Goal: Task Accomplishment & Management: Manage account settings

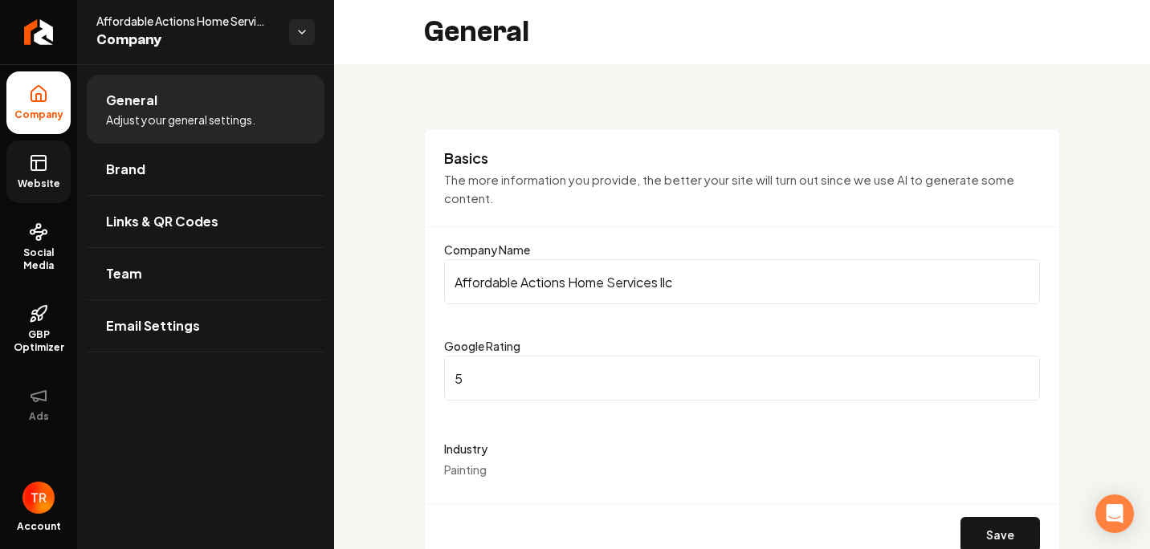
click at [54, 164] on link "Website" at bounding box center [38, 172] width 64 height 63
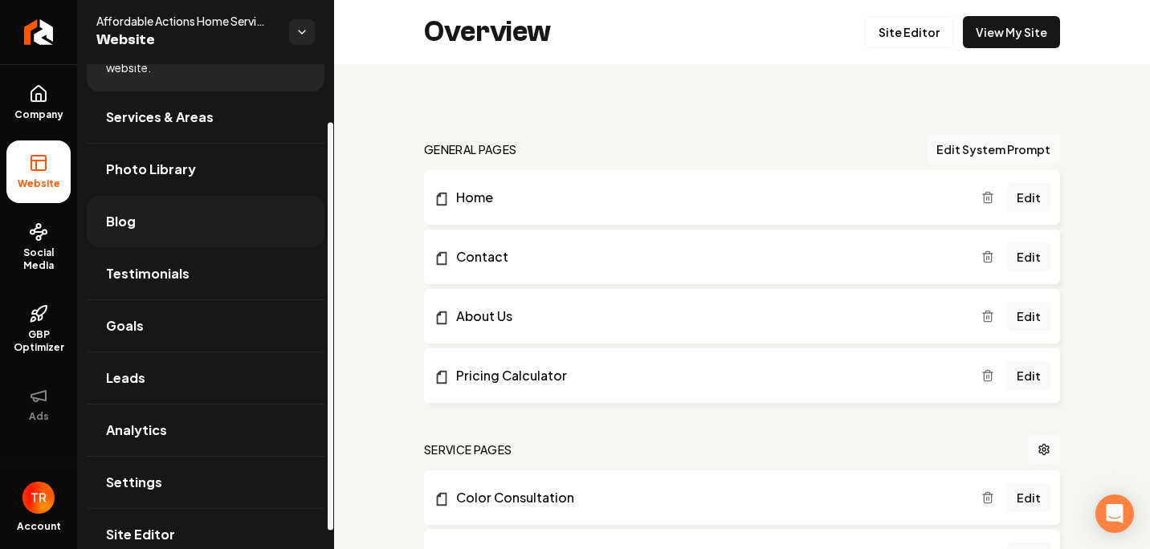
scroll to position [90, 0]
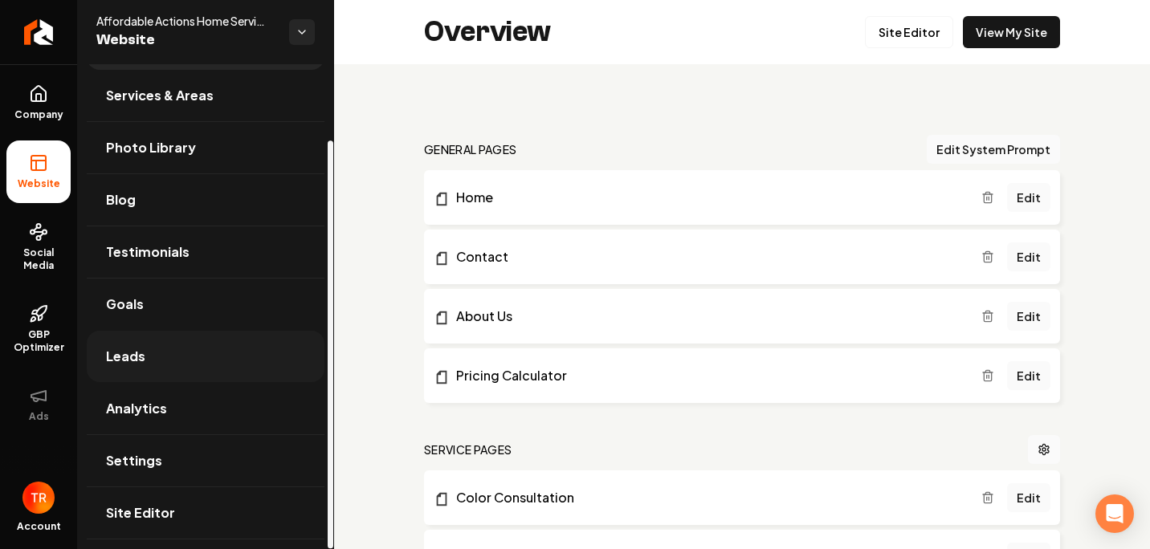
click at [203, 361] on link "Leads" at bounding box center [206, 356] width 238 height 51
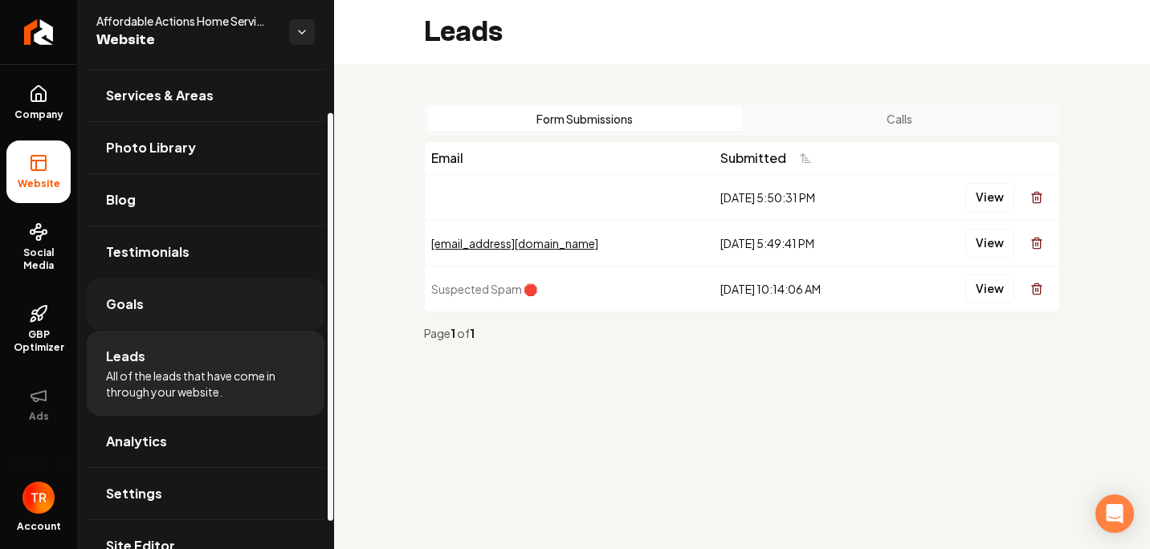
scroll to position [90, 0]
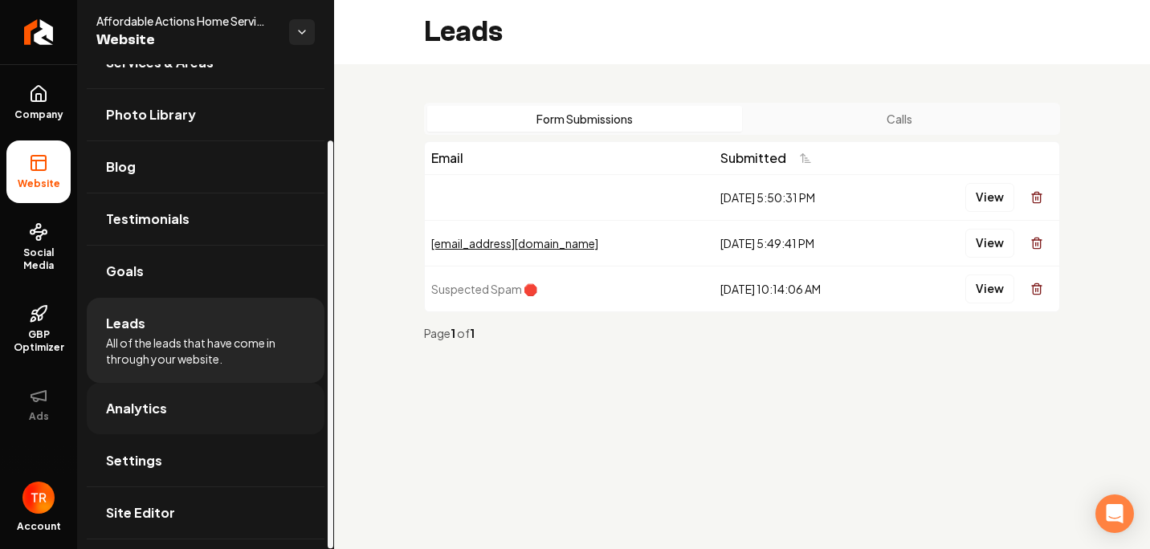
click at [207, 414] on link "Analytics" at bounding box center [206, 408] width 238 height 51
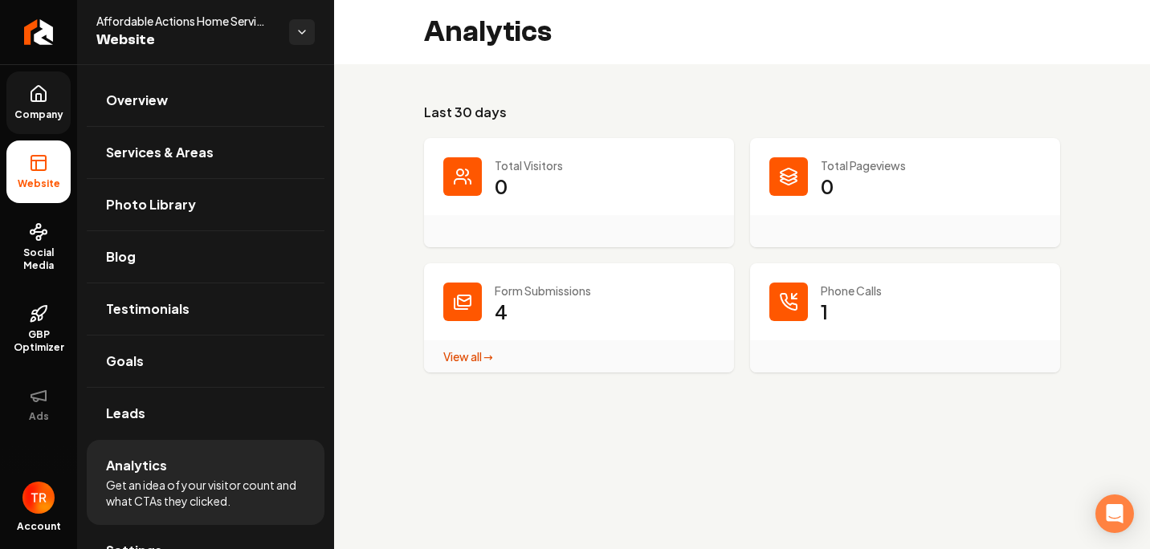
click at [47, 108] on link "Company" at bounding box center [38, 102] width 64 height 63
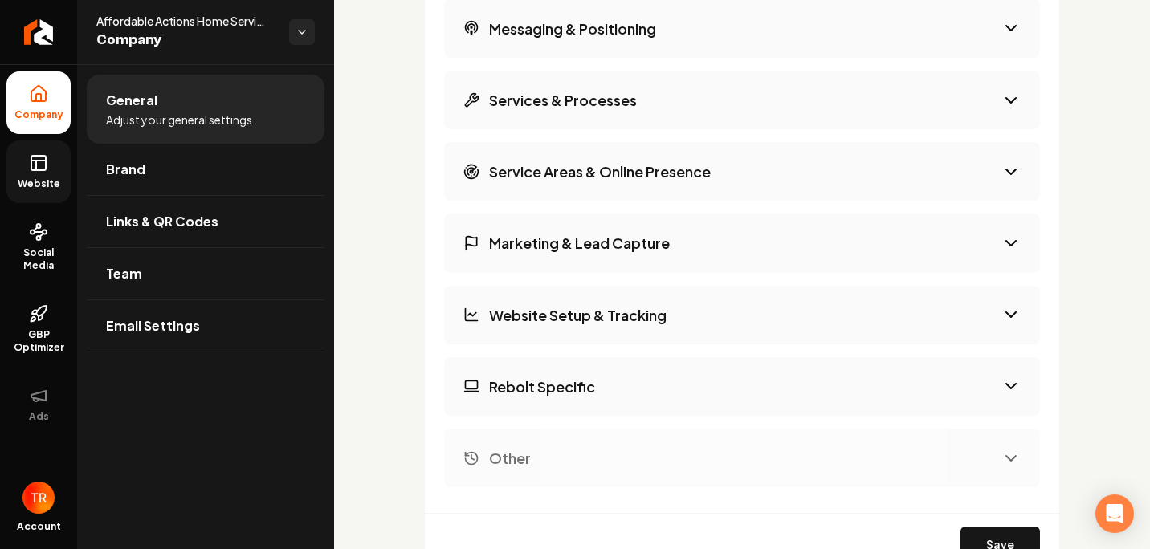
scroll to position [2329, 0]
click at [1007, 261] on button "Marketing & Lead Capture" at bounding box center [742, 242] width 596 height 59
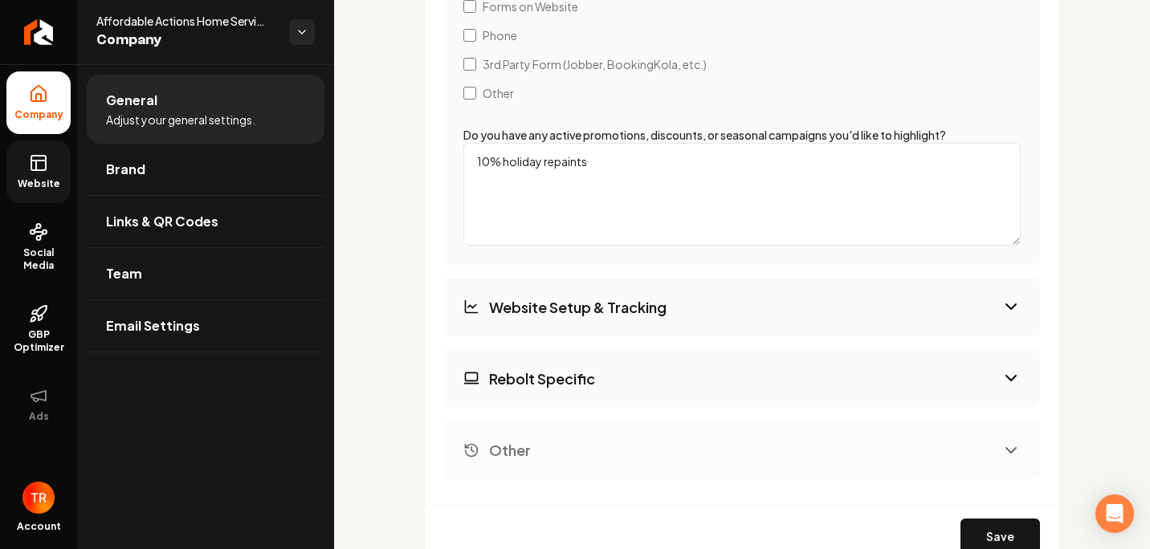
scroll to position [2651, 0]
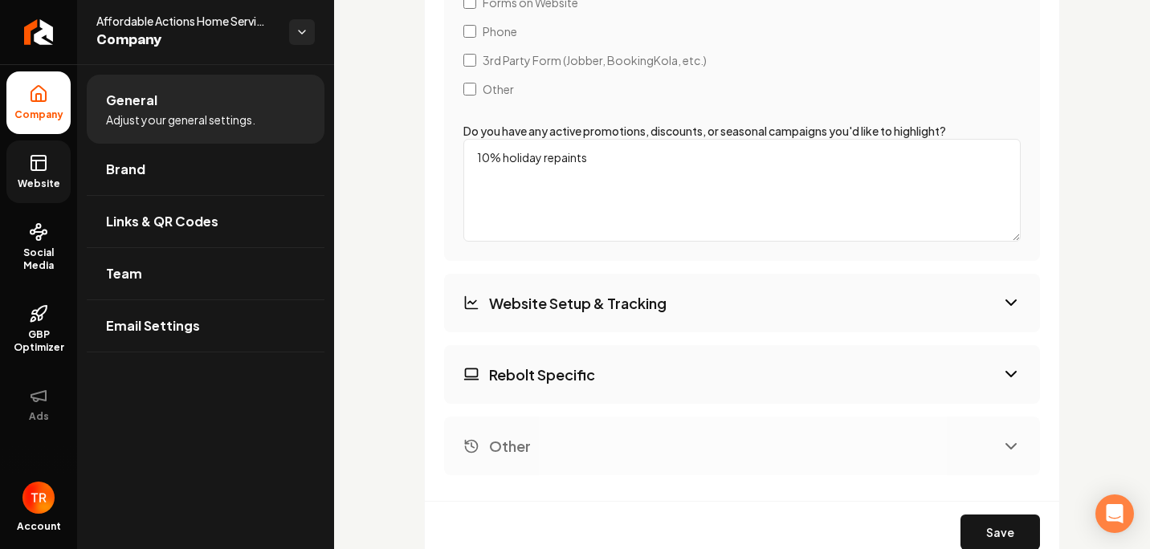
click at [1007, 323] on button "Website Setup & Tracking" at bounding box center [742, 303] width 596 height 59
select select "***"
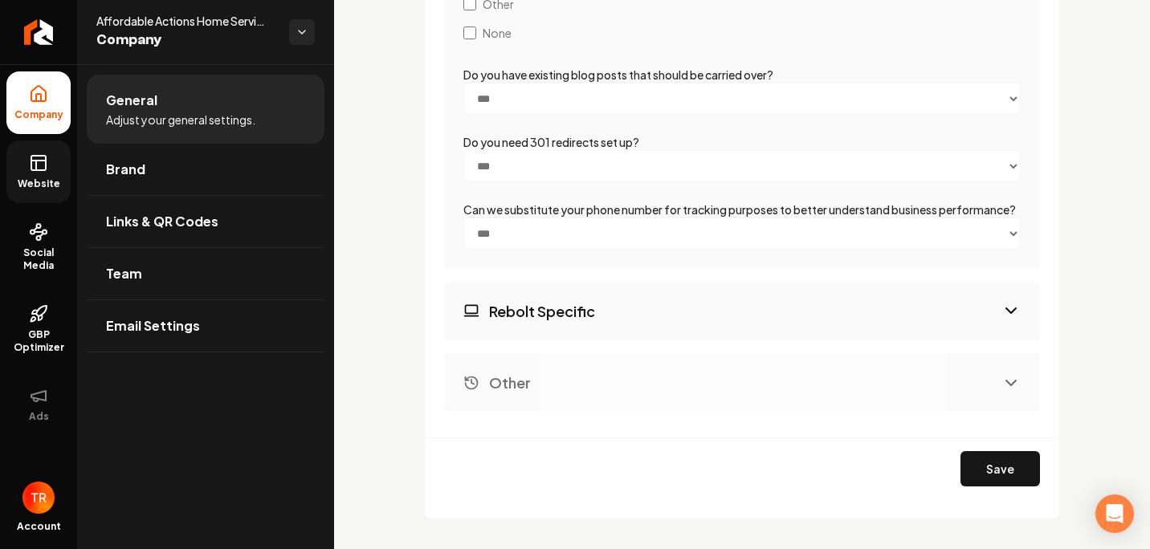
scroll to position [2847, 0]
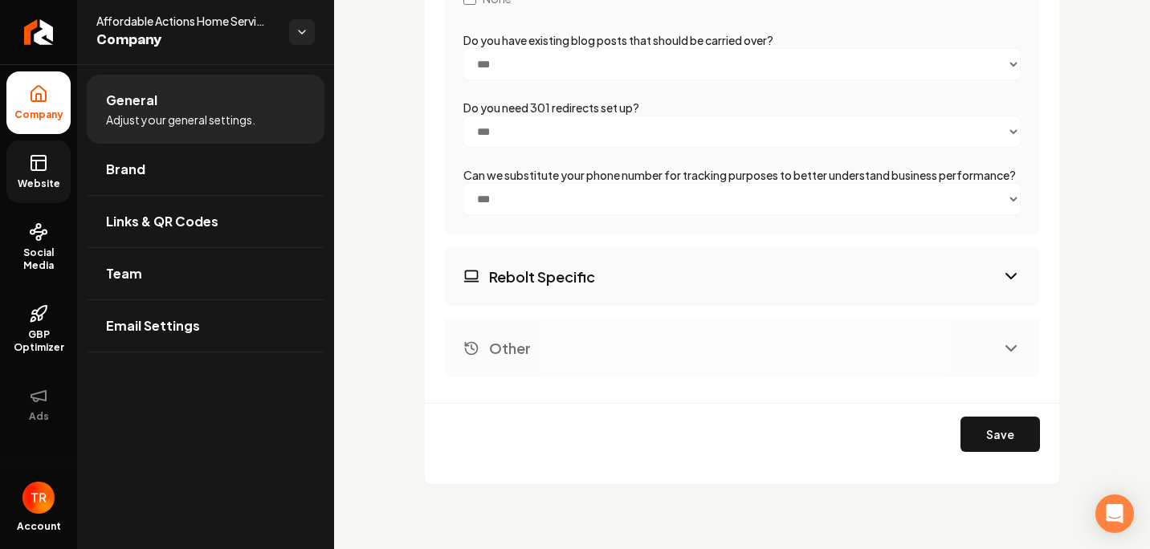
click at [1002, 268] on icon "Main content area" at bounding box center [1011, 276] width 19 height 19
select select "*******"
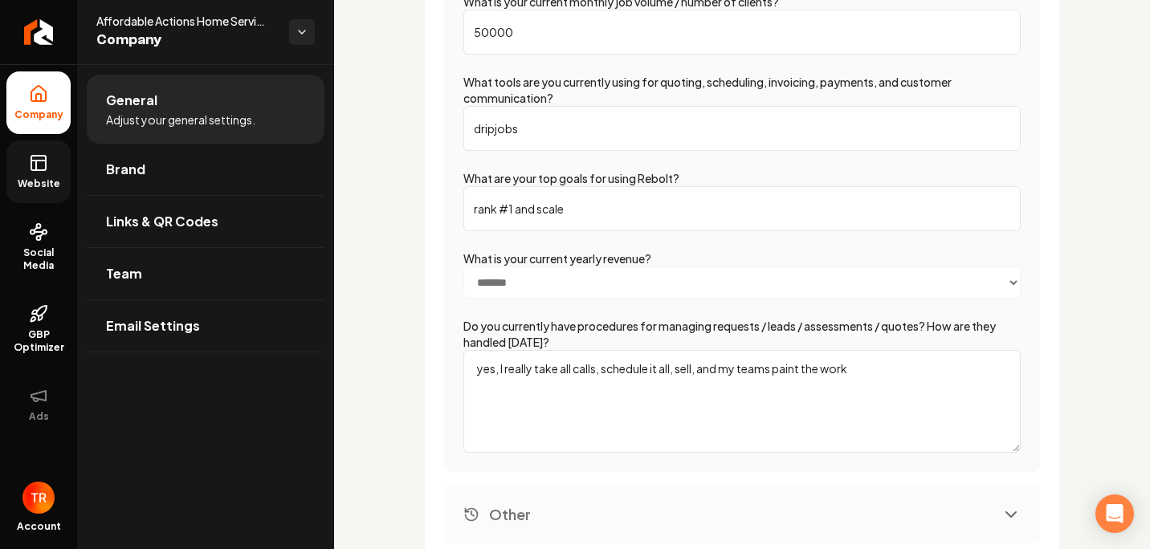
scroll to position [2859, 0]
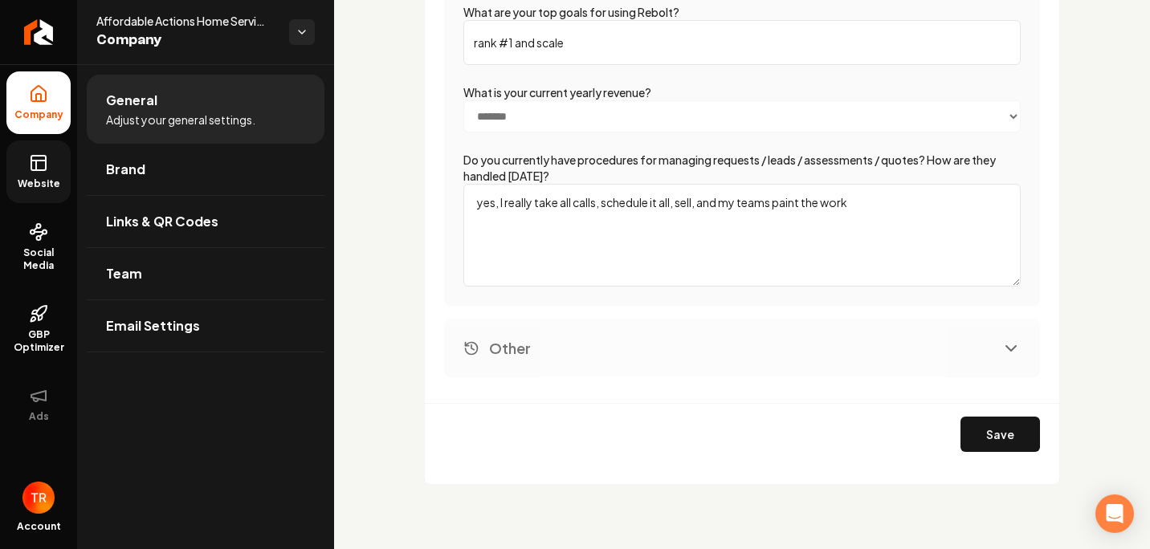
click at [986, 345] on button "Other" at bounding box center [742, 348] width 596 height 59
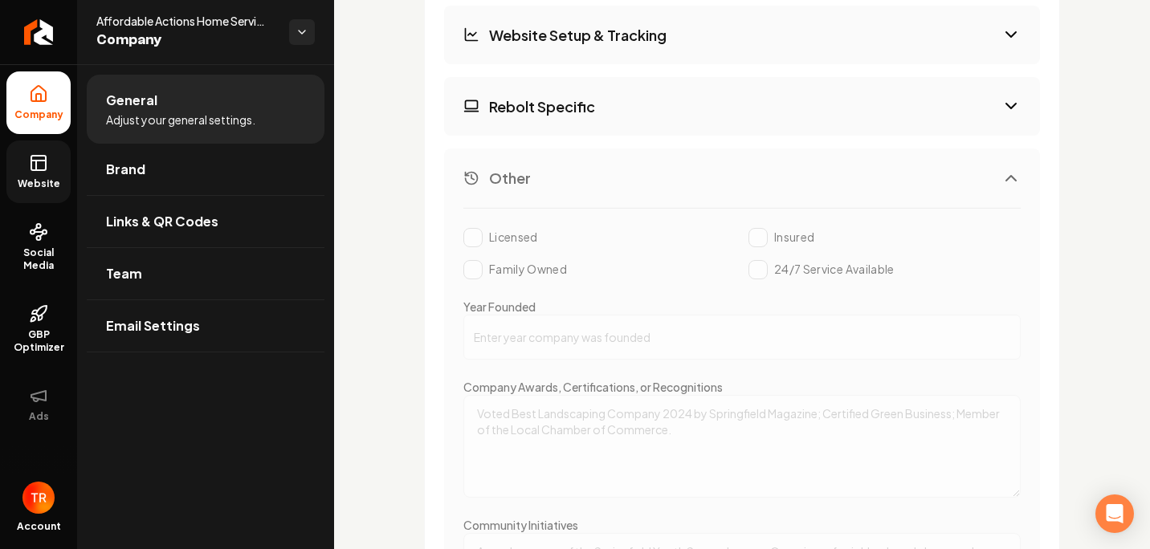
scroll to position [2537, 0]
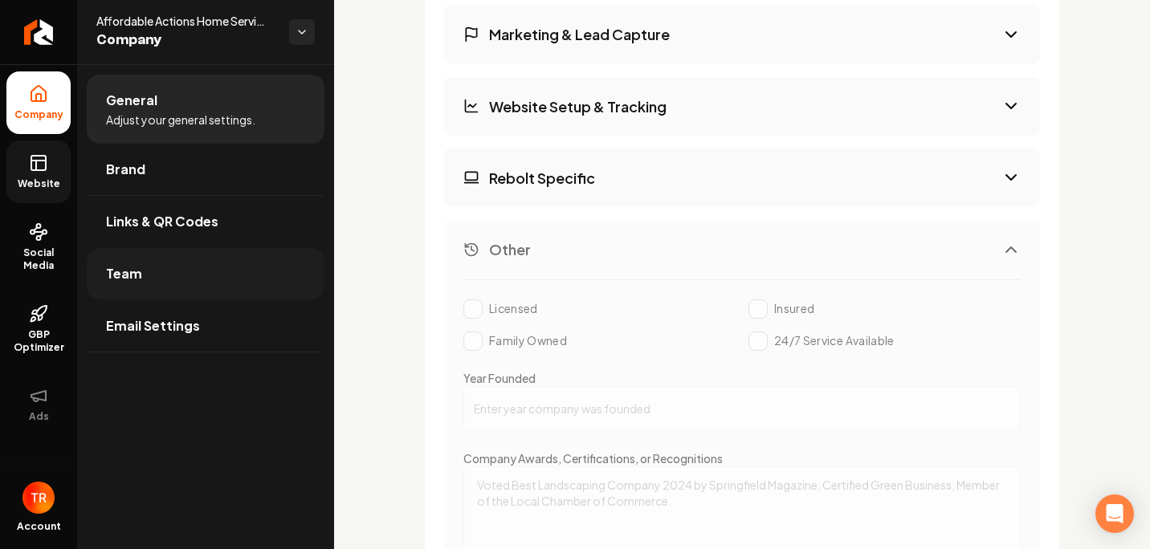
click at [156, 283] on link "Team" at bounding box center [206, 273] width 238 height 51
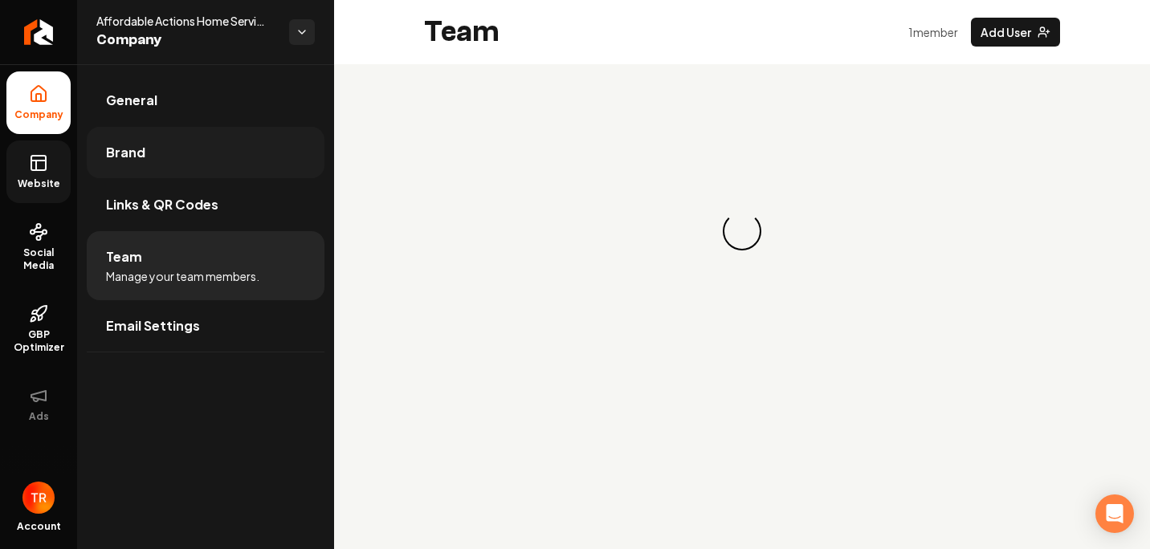
click at [130, 169] on link "Brand" at bounding box center [206, 152] width 238 height 51
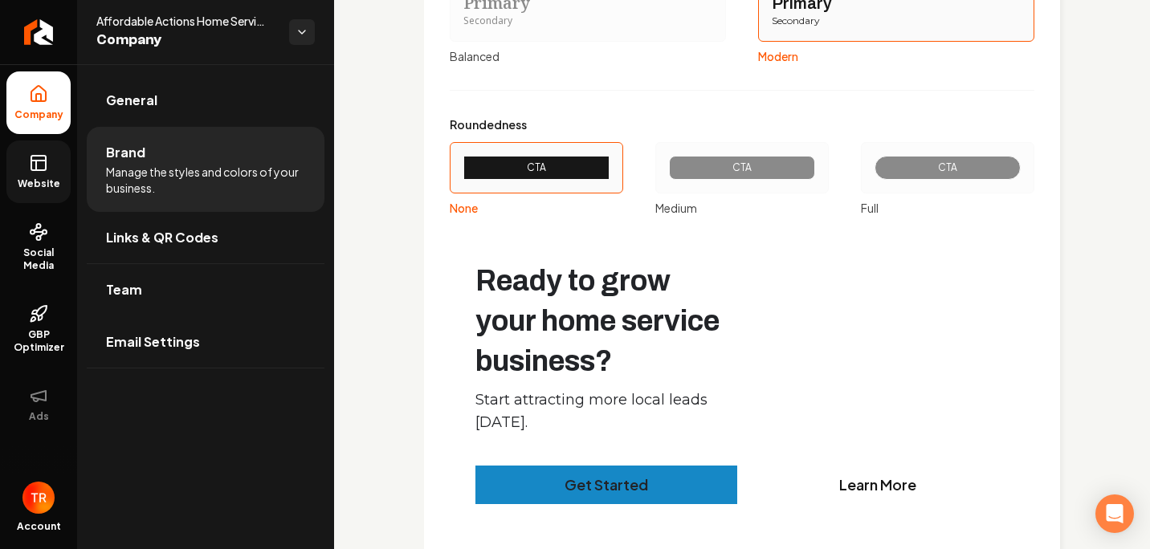
scroll to position [1956, 0]
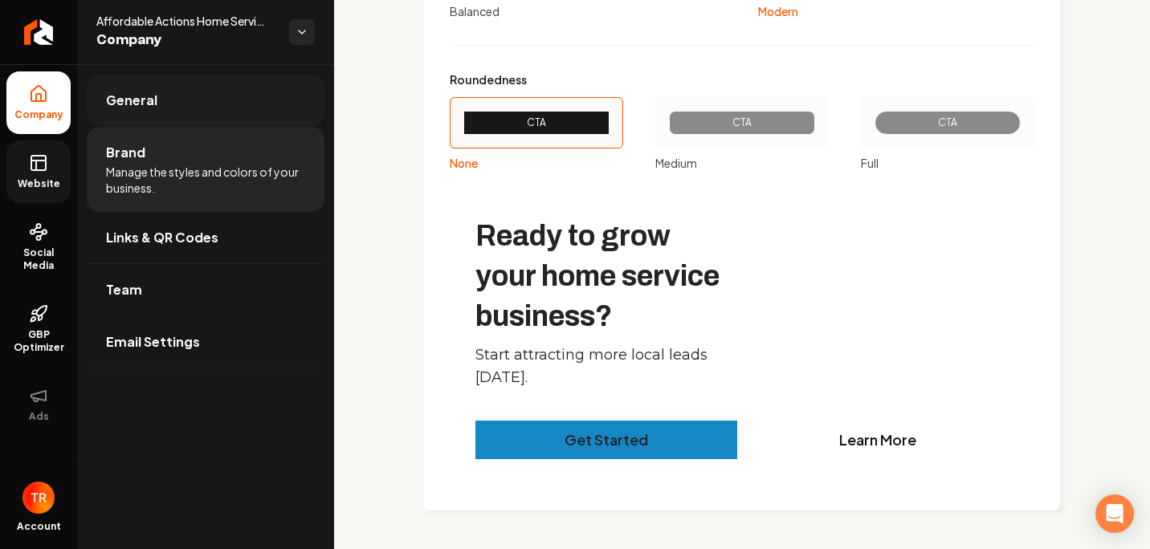
click at [246, 112] on link "General" at bounding box center [206, 100] width 238 height 51
